Goal: Transaction & Acquisition: Purchase product/service

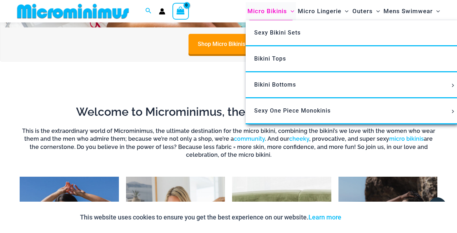
scroll to position [358, 0]
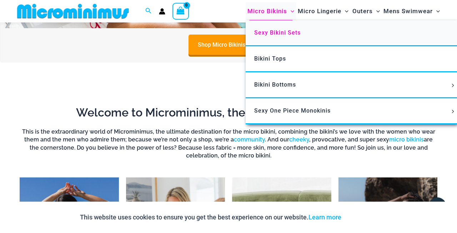
click at [272, 35] on span "Sexy Bikini Sets" at bounding box center [277, 32] width 46 height 7
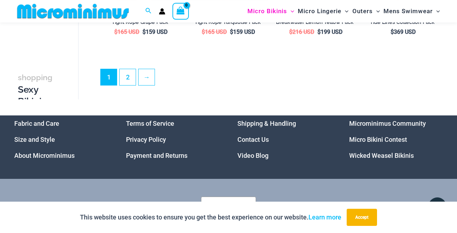
scroll to position [1414, 0]
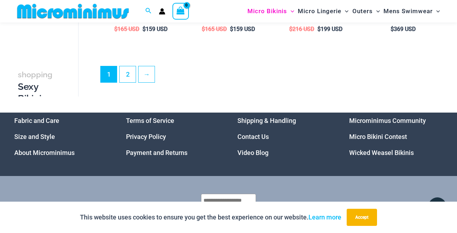
click at [368, 150] on link "Wicked Weasel Bikinis" at bounding box center [381, 152] width 65 height 7
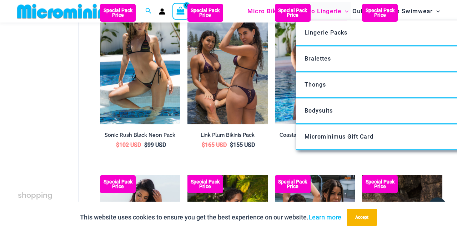
scroll to position [1086, 0]
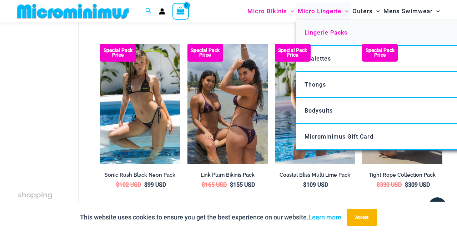
click at [316, 31] on span "Lingerie Packs" at bounding box center [325, 32] width 43 height 7
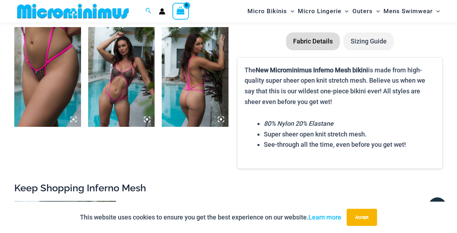
scroll to position [576, 0]
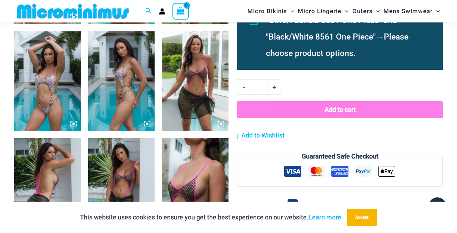
click at [46, 69] on img at bounding box center [47, 81] width 67 height 100
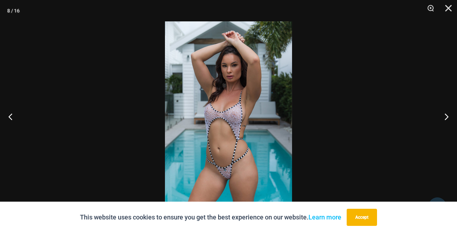
click at [205, 76] on img at bounding box center [228, 116] width 127 height 191
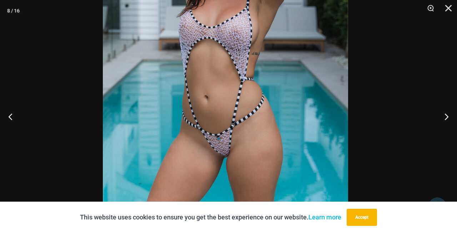
click at [168, 45] on img at bounding box center [225, 36] width 245 height 368
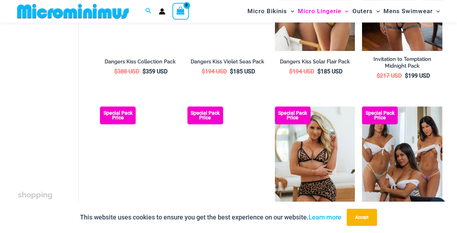
scroll to position [503, 0]
